Goal: Navigation & Orientation: Go to known website

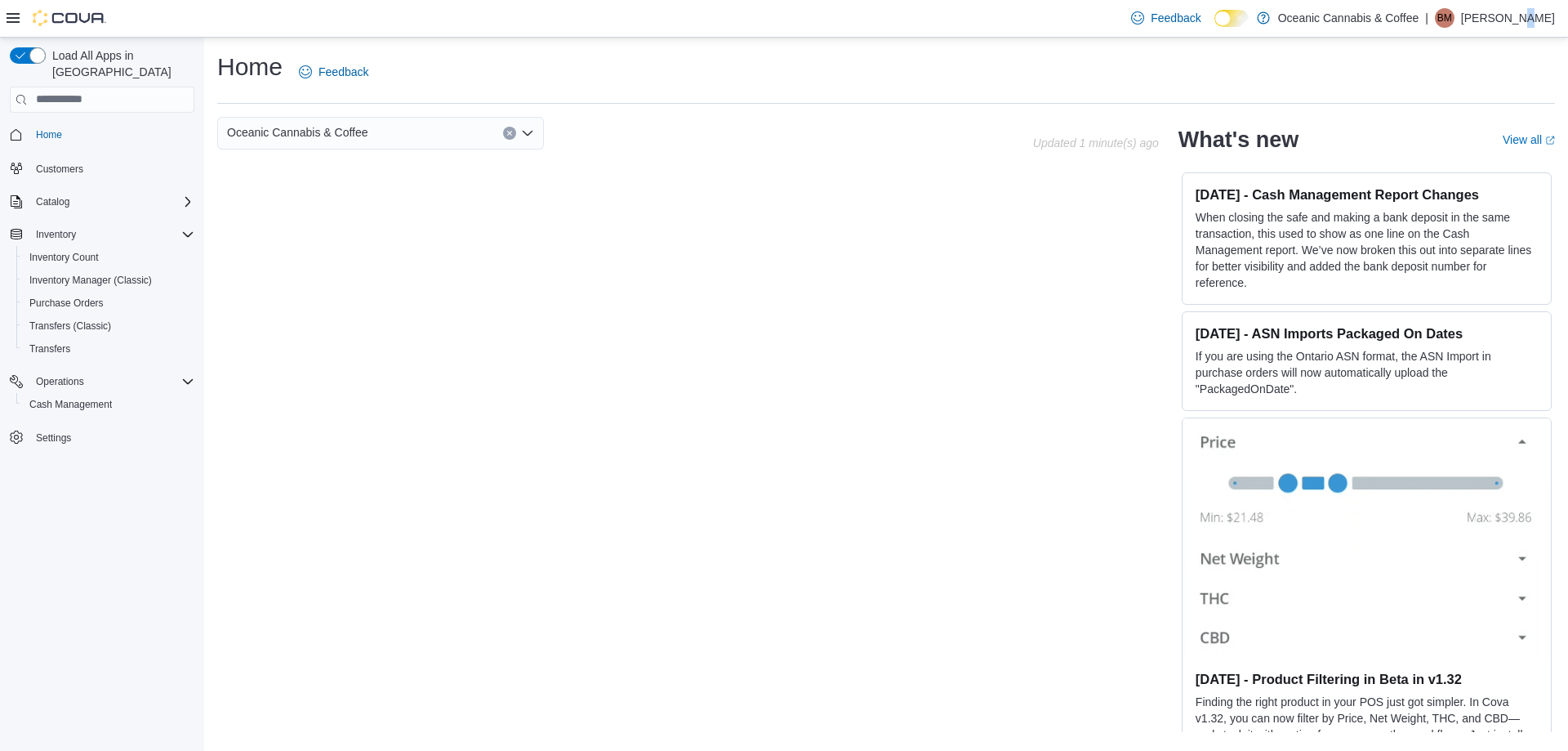
click at [1508, 14] on p "[PERSON_NAME]" at bounding box center [1507, 18] width 94 height 19
click at [1469, 164] on span "Sign Out" at bounding box center [1450, 159] width 44 height 16
